Goal: Transaction & Acquisition: Purchase product/service

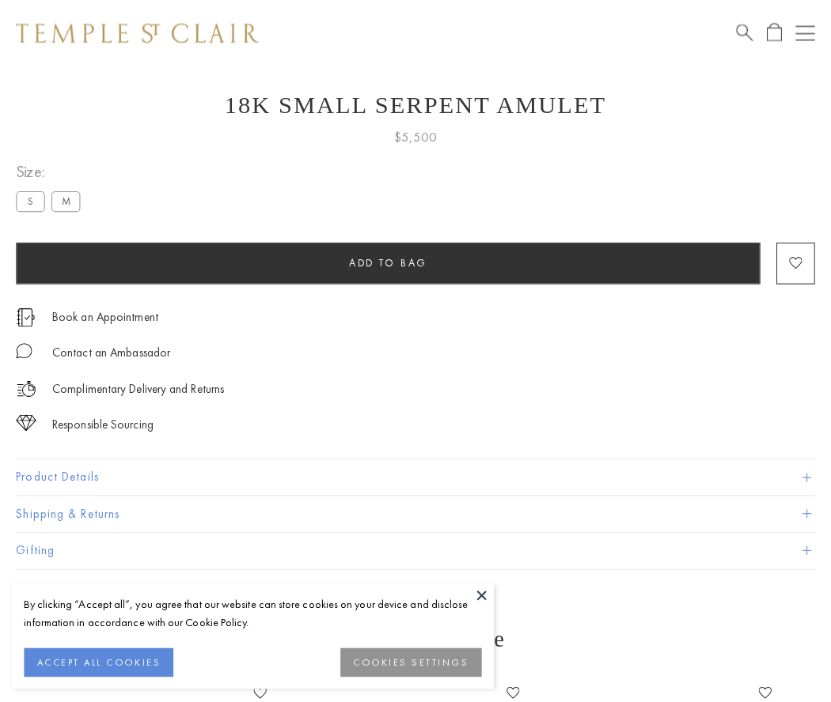
scroll to position [63, 0]
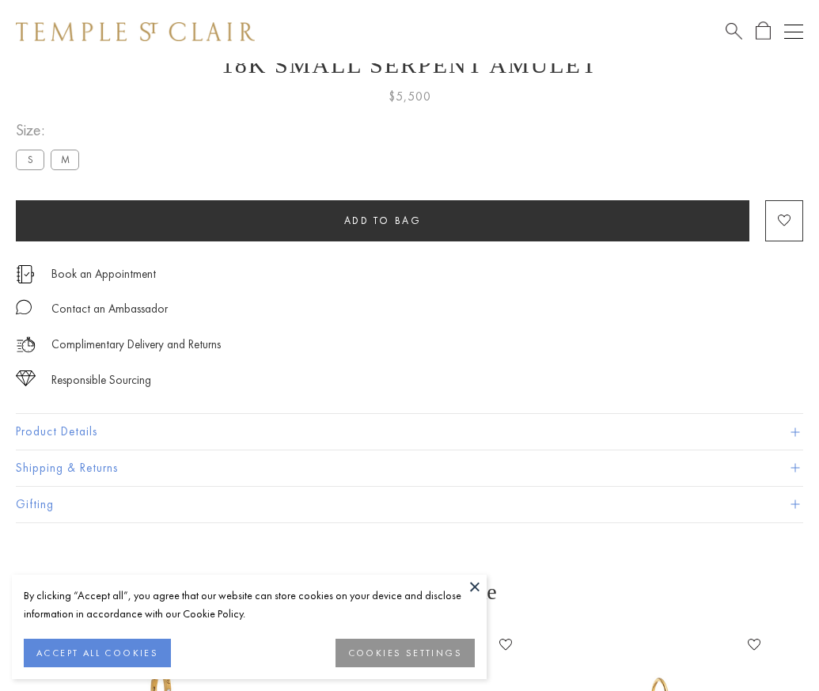
click at [382, 220] on span "Add to bag" at bounding box center [383, 220] width 78 height 13
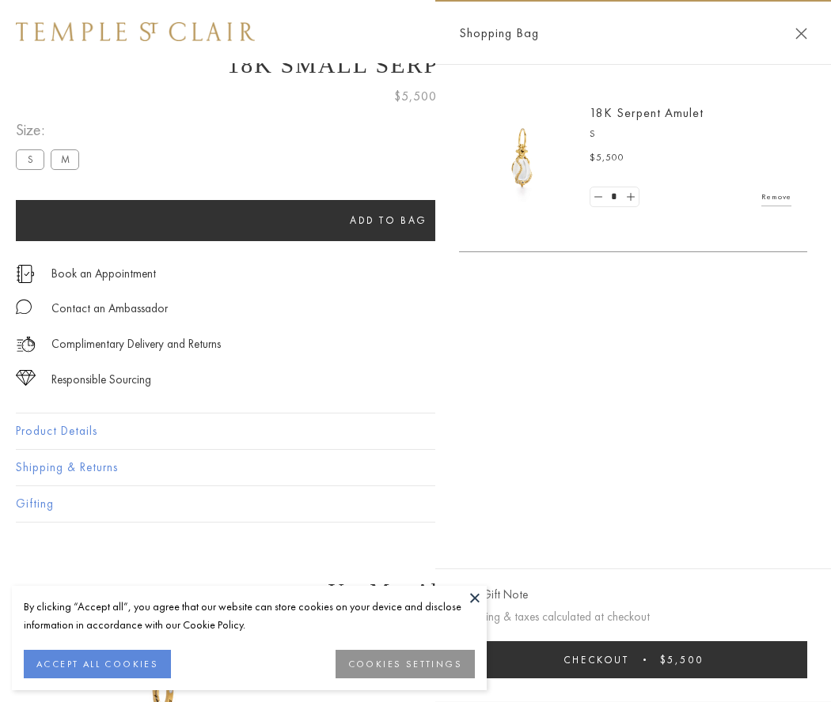
click at [634, 660] on button "Checkout $5,500" at bounding box center [633, 660] width 348 height 37
